Goal: Transaction & Acquisition: Register for event/course

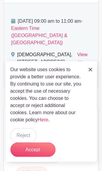
scroll to position [193, 0]
click at [90, 72] on img at bounding box center [90, 70] width 4 height 4
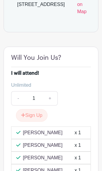
scroll to position [252, 0]
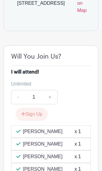
click at [34, 108] on button "Sign Up" at bounding box center [31, 114] width 31 height 13
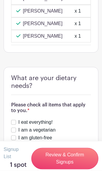
scroll to position [479, 0]
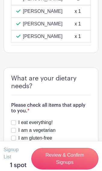
click at [62, 170] on link "Review & Confirm Signups" at bounding box center [64, 159] width 67 height 22
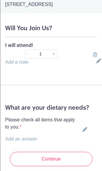
scroll to position [39, 0]
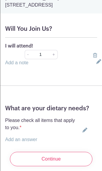
click at [29, 142] on link "Add an answer" at bounding box center [21, 139] width 32 height 5
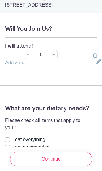
click at [10, 142] on input "I eat everything!" at bounding box center [7, 139] width 5 height 5
checkbox input "true"
click at [57, 167] on input "Continue" at bounding box center [51, 159] width 82 height 14
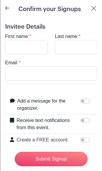
scroll to position [0, 0]
click at [13, 49] on input "First name" at bounding box center [26, 47] width 43 height 14
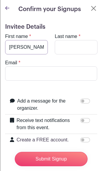
type input "[PERSON_NAME]"
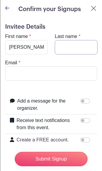
click at [61, 45] on input "Last name" at bounding box center [76, 47] width 43 height 14
type input "[PERSON_NAME]"
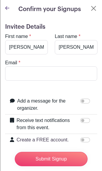
click at [13, 75] on input "Email" at bounding box center [51, 73] width 92 height 14
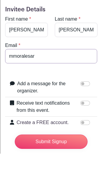
type input "[EMAIL_ADDRESS][DOMAIN_NAME]"
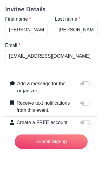
scroll to position [479, 0]
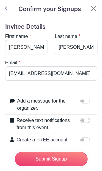
click at [99, 106] on div "Invitee Details First name * [PERSON_NAME] Last name * [PERSON_NAME] Email * [E…" at bounding box center [50, 118] width 101 height 199
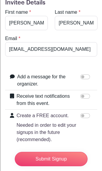
scroll to position [24, 0]
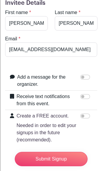
click at [86, 78] on input "Add a message for the organizer." at bounding box center [85, 77] width 10 height 5
checkbox input "true"
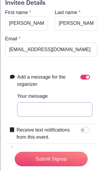
click at [28, 111] on input "Your message" at bounding box center [54, 109] width 75 height 14
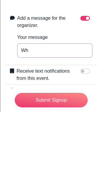
type input "W"
type input "I"
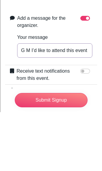
type input "G M I’d like to attend this event at your [DEMOGRAPHIC_DATA]. I was invited by …"
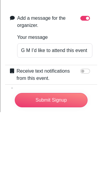
click at [98, 46] on div "Invitee Details First name * [PERSON_NAME] Last name * [PERSON_NAME] Email * [E…" at bounding box center [50, 111] width 101 height 233
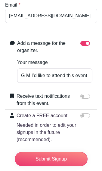
scroll to position [57, 0]
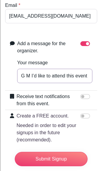
click at [89, 78] on input "G M I’d like to attend this event at your [DEMOGRAPHIC_DATA]. I was invited by …" at bounding box center [54, 76] width 75 height 14
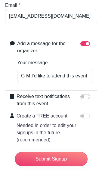
click at [60, 167] on input "Submit Signup" at bounding box center [51, 159] width 72 height 14
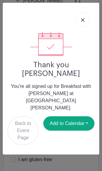
click at [26, 118] on link "Back to Event Page" at bounding box center [22, 130] width 31 height 29
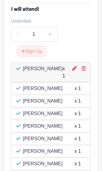
scroll to position [315, 0]
